Goal: Obtain resource: Download file/media

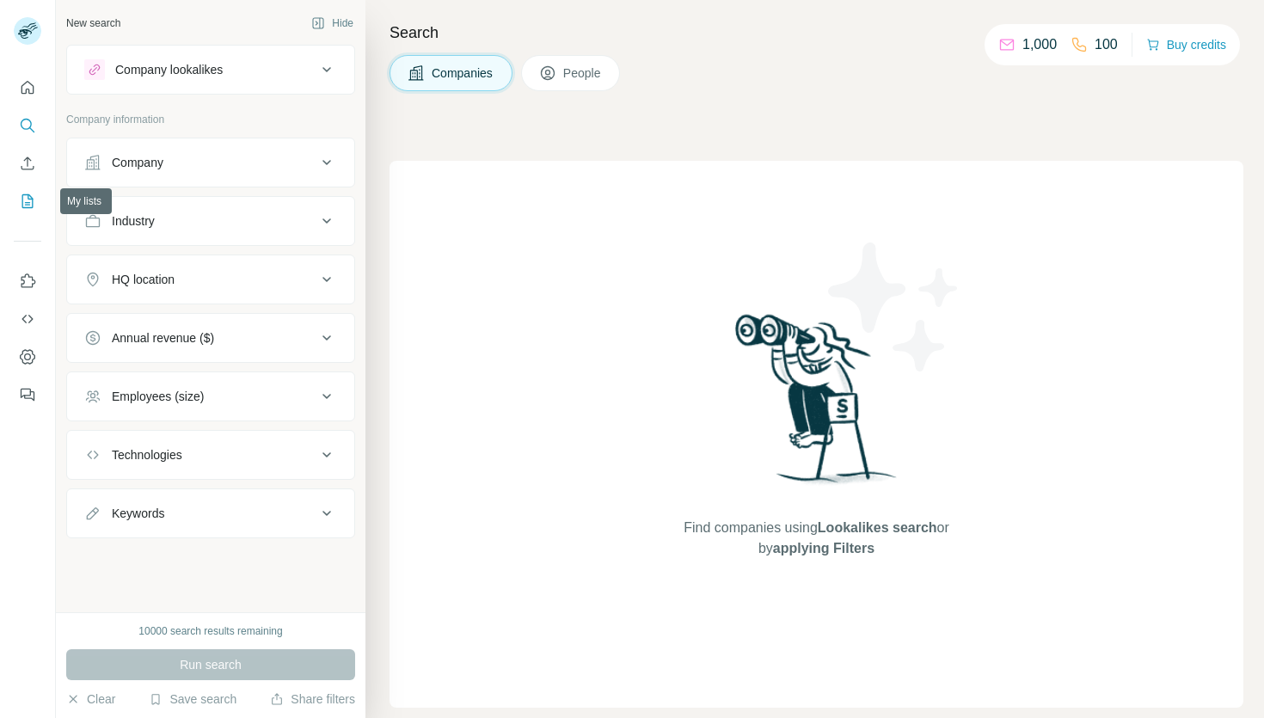
click at [28, 208] on icon "My lists" at bounding box center [27, 201] width 17 height 17
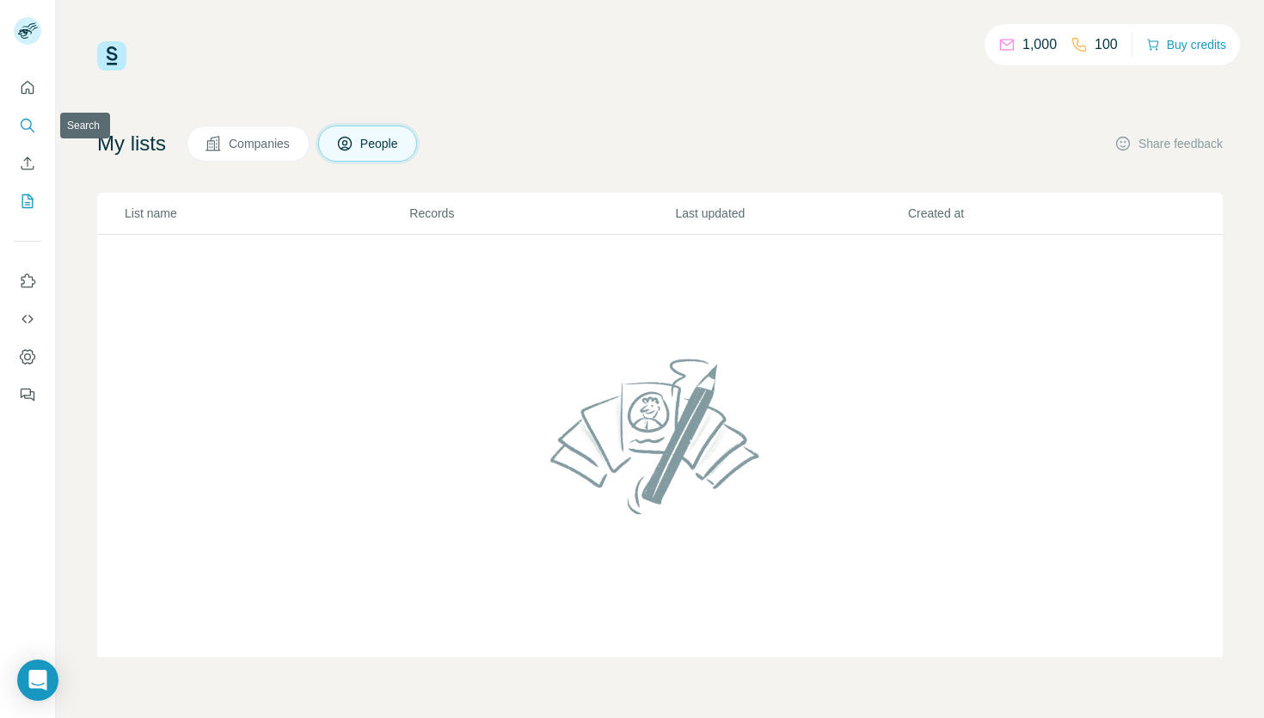
click at [29, 132] on icon "Search" at bounding box center [27, 125] width 17 height 17
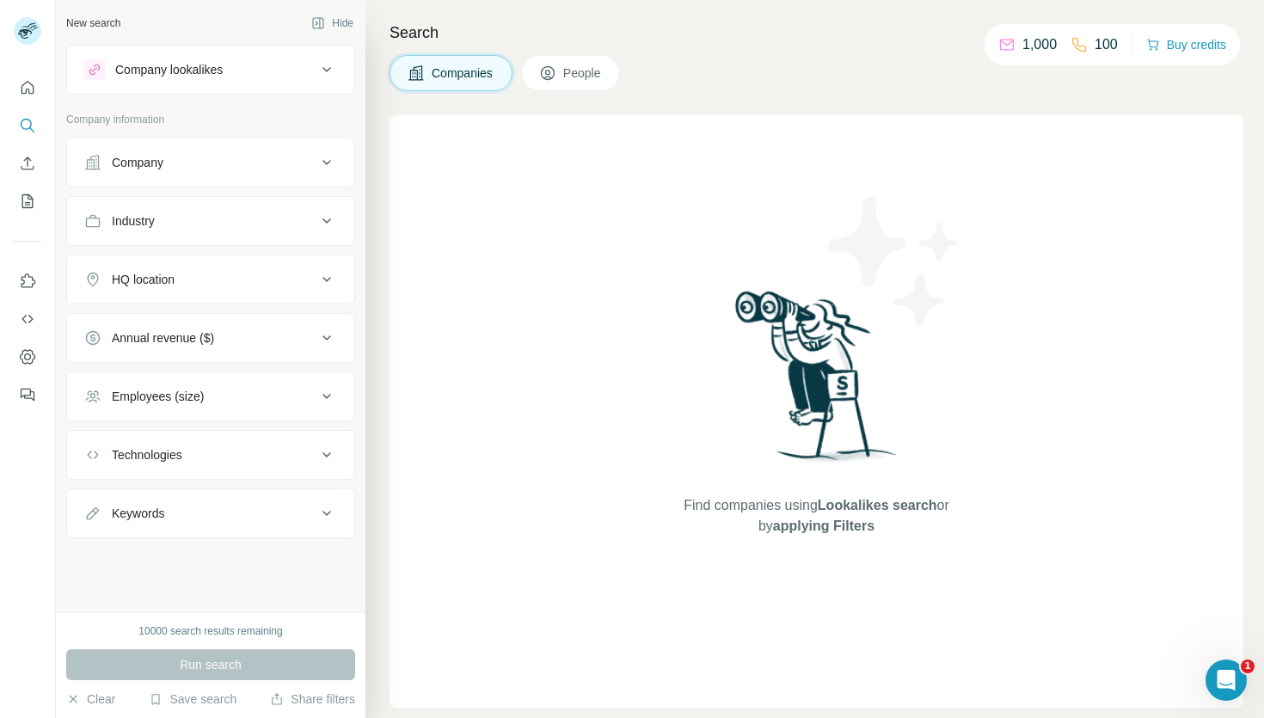
click at [583, 88] on button "People" at bounding box center [571, 73] width 100 height 36
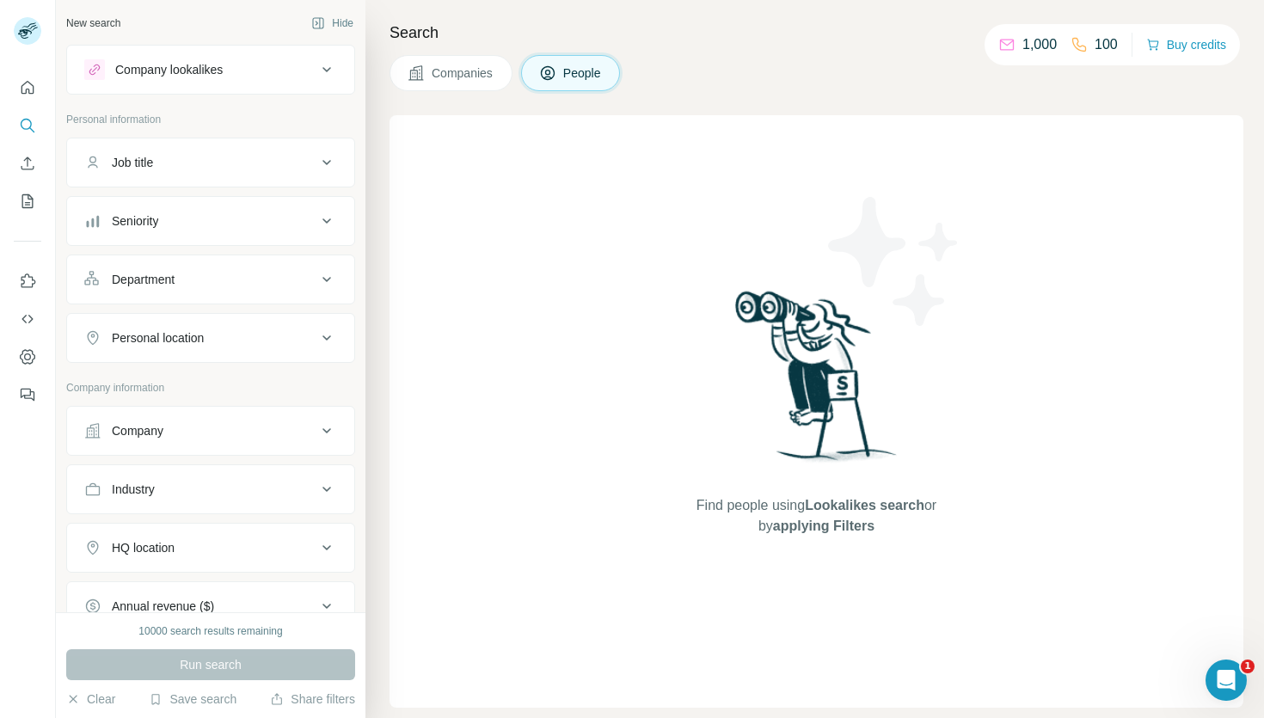
click at [460, 66] on span "Companies" at bounding box center [463, 72] width 63 height 17
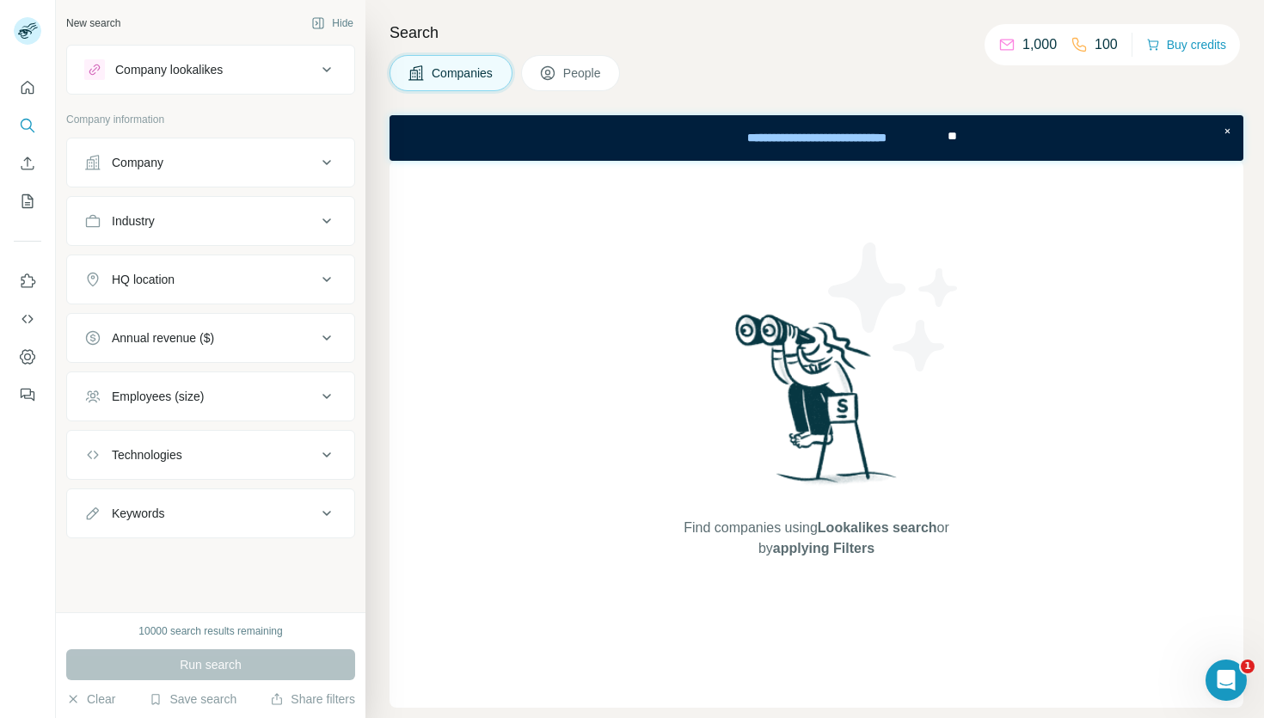
click at [828, 42] on h4 "Search" at bounding box center [816, 33] width 854 height 24
click at [22, 194] on icon "My lists" at bounding box center [27, 201] width 11 height 14
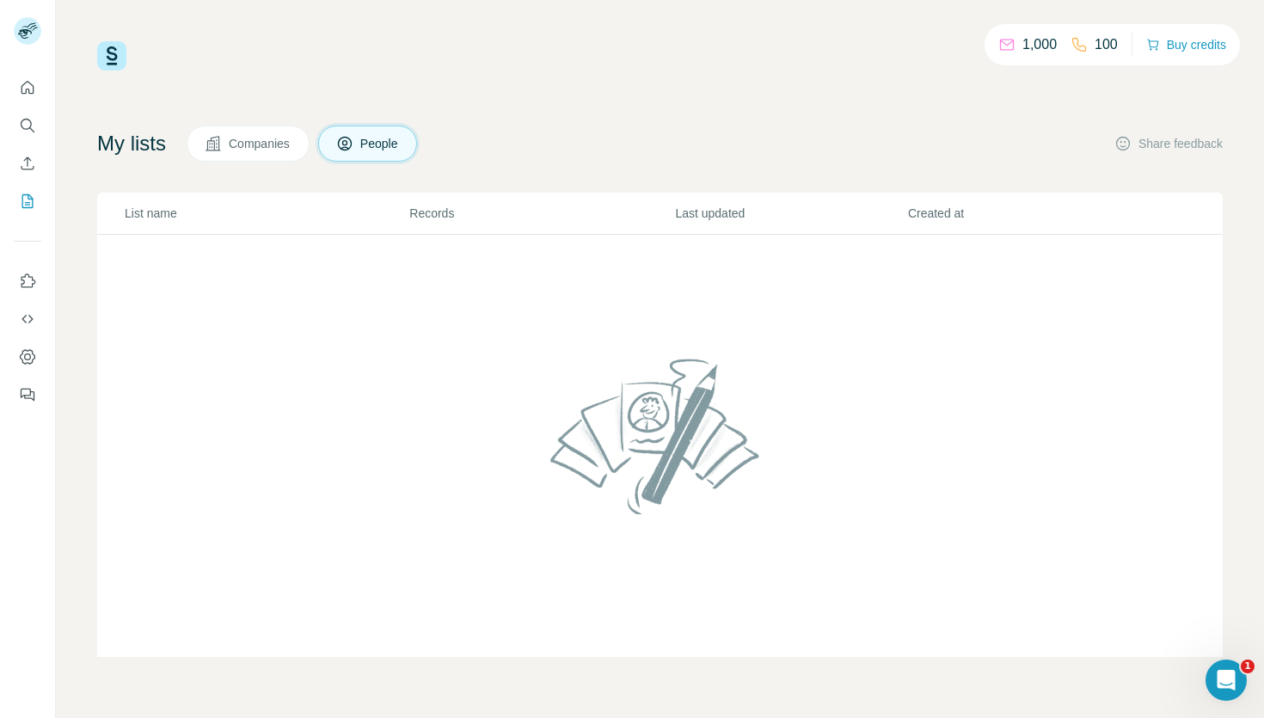
click at [277, 146] on span "Companies" at bounding box center [260, 143] width 63 height 17
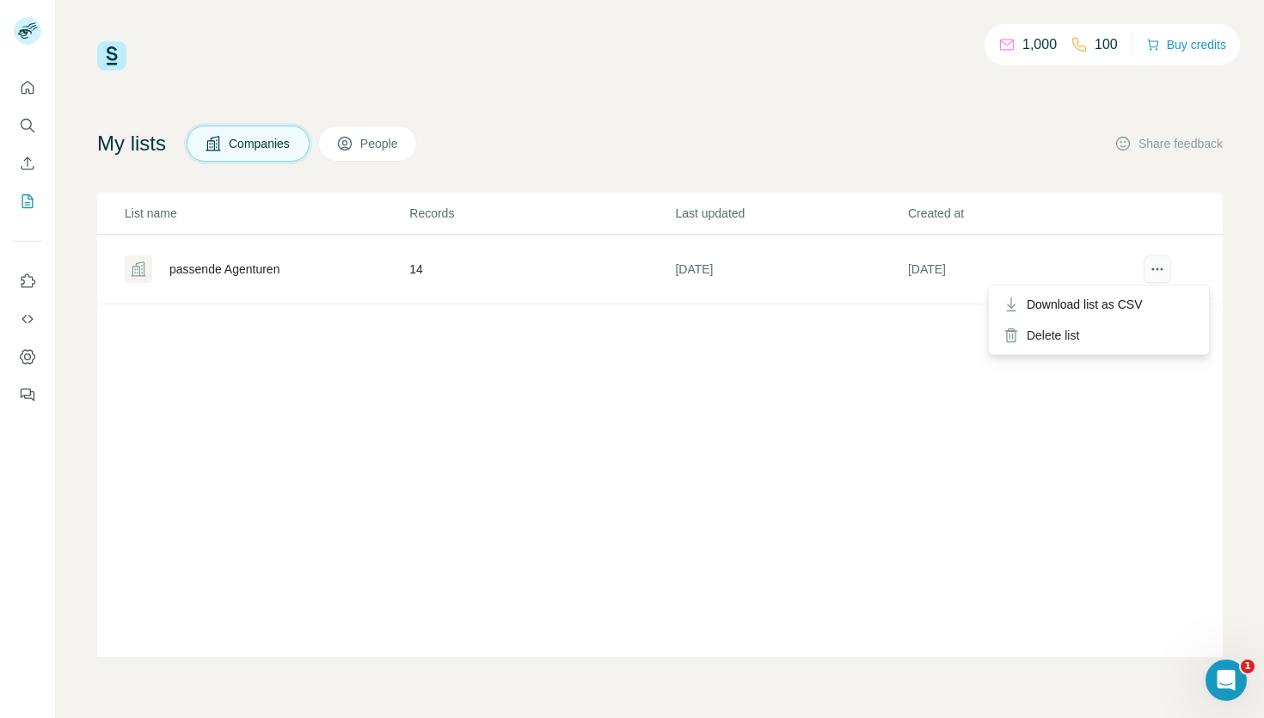
click at [1160, 273] on icon "actions" at bounding box center [1156, 268] width 17 height 17
click at [1104, 303] on span "Download list as CSV" at bounding box center [1084, 304] width 116 height 17
